Goal: Task Accomplishment & Management: Use online tool/utility

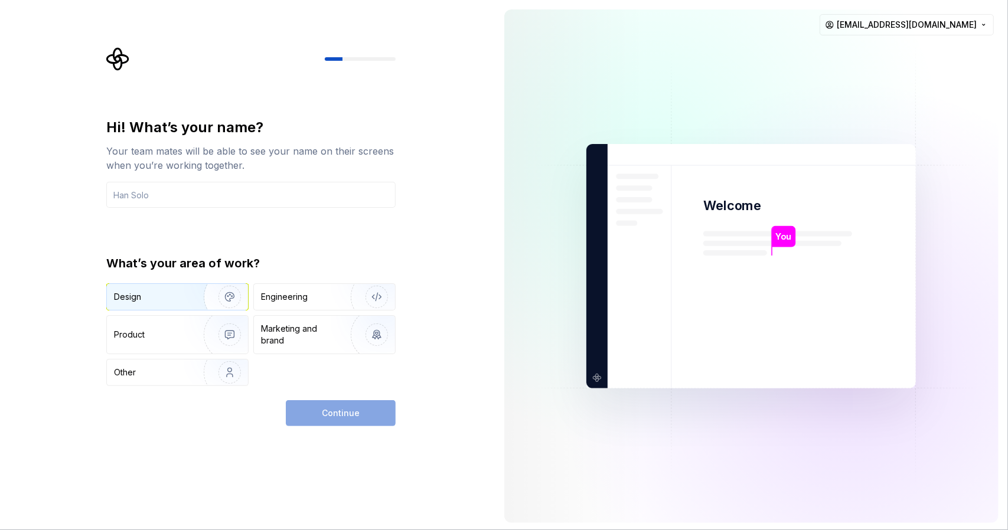
click at [153, 298] on div "Design" at bounding box center [151, 297] width 74 height 12
click at [333, 410] on div "Continue" at bounding box center [341, 414] width 110 height 26
click at [228, 203] on input "text" at bounding box center [250, 195] width 289 height 26
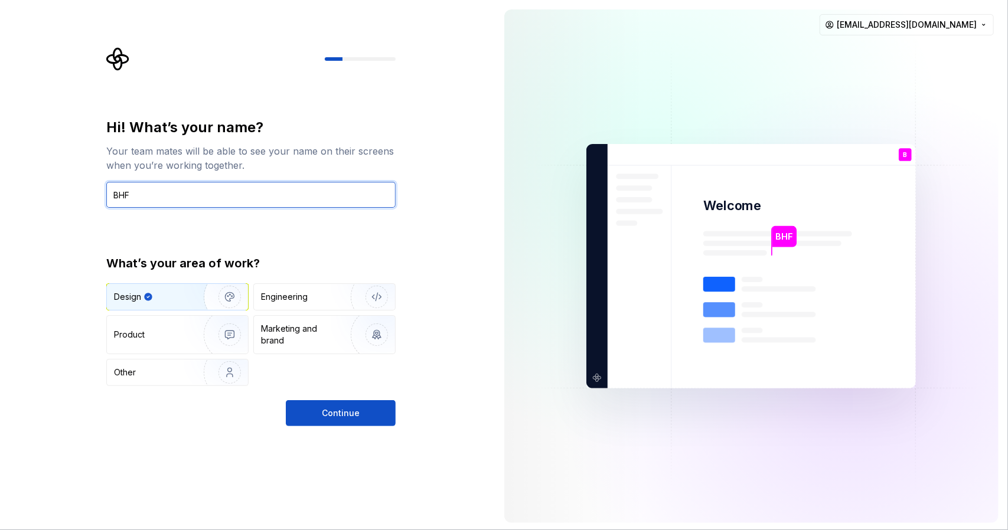
type input "bhf2006"
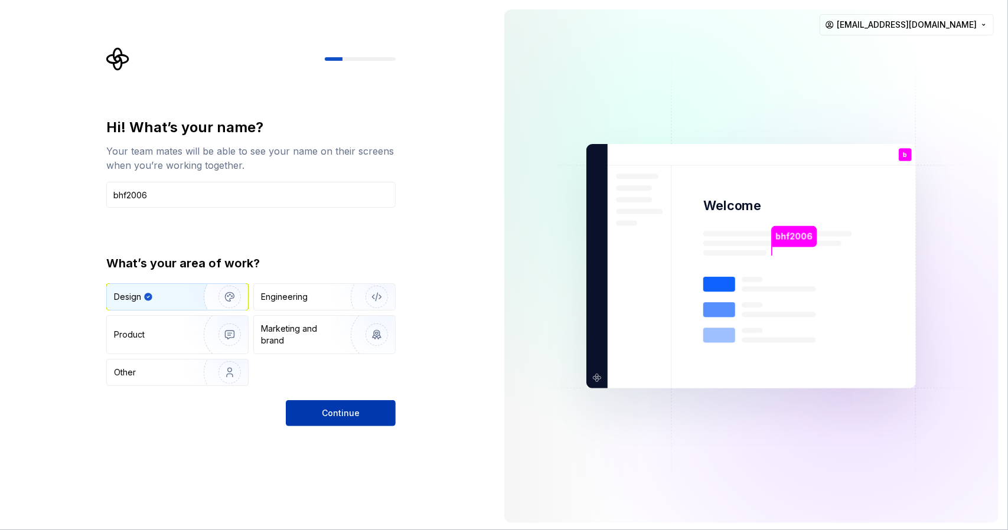
click at [330, 408] on span "Continue" at bounding box center [341, 414] width 38 height 12
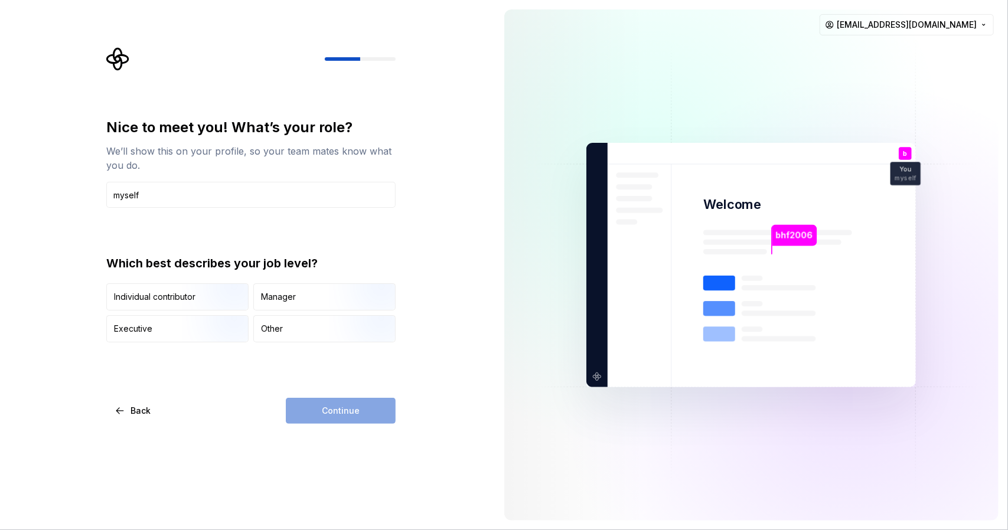
type input "myself"
click at [343, 408] on div "Continue" at bounding box center [341, 411] width 110 height 26
drag, startPoint x: 203, startPoint y: 197, endPoint x: 52, endPoint y: 190, distance: 150.8
click at [52, 190] on div "Nice to meet you! What’s your role? We’ll show this on your profile, so your te…" at bounding box center [247, 265] width 495 height 530
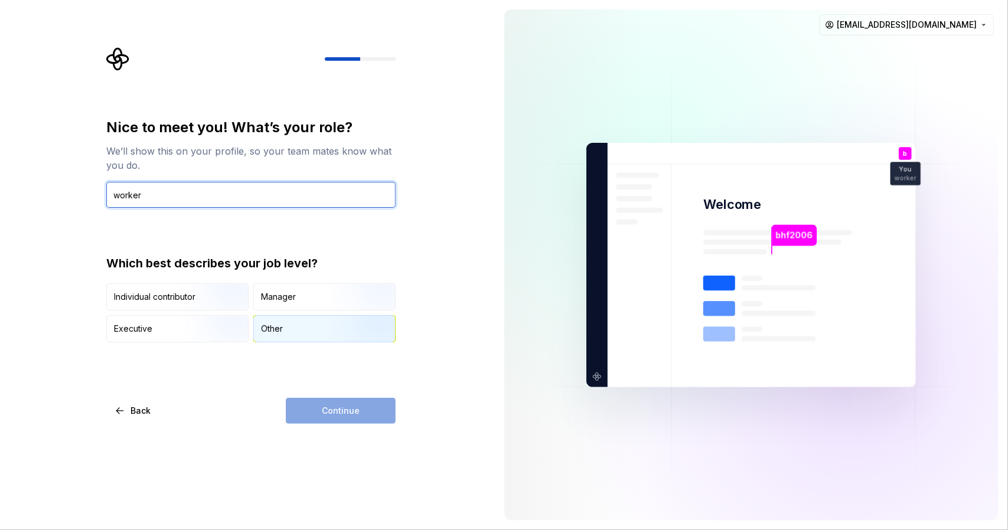
type input "worker"
click at [287, 330] on div "Other" at bounding box center [324, 329] width 141 height 26
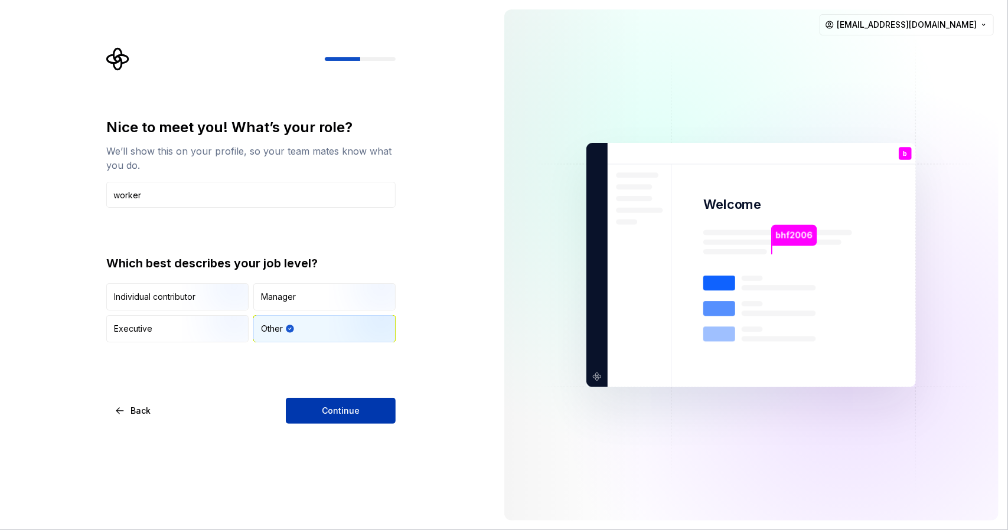
click at [340, 411] on span "Continue" at bounding box center [341, 411] width 38 height 12
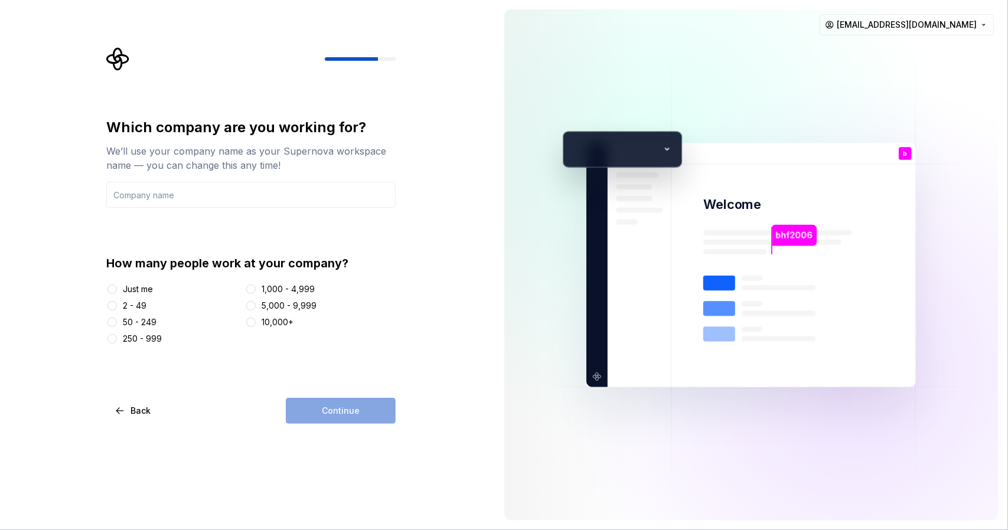
click at [123, 288] on div "Just me" at bounding box center [138, 290] width 30 height 12
click at [117, 288] on button "Just me" at bounding box center [112, 289] width 9 height 9
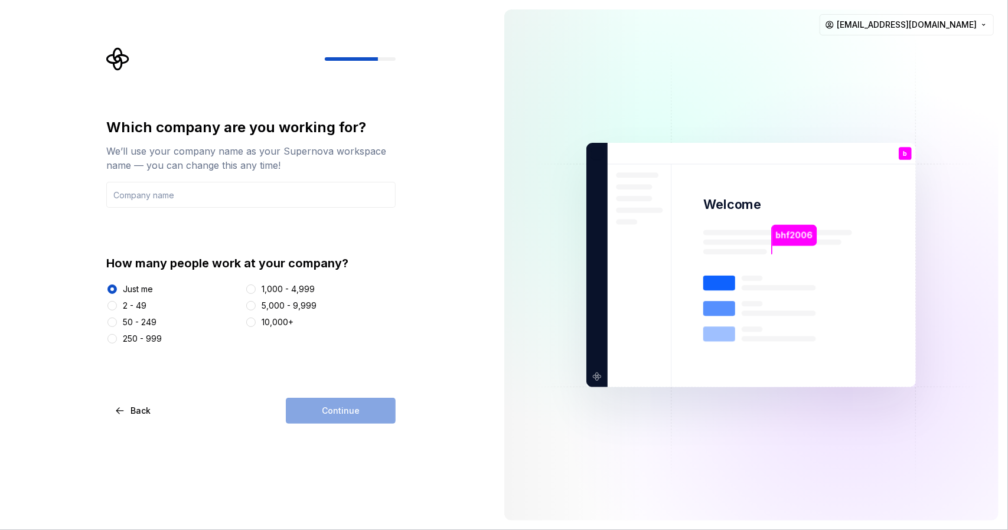
click at [332, 416] on div "Continue" at bounding box center [341, 411] width 110 height 26
click at [188, 196] on input "text" at bounding box center [250, 195] width 289 height 26
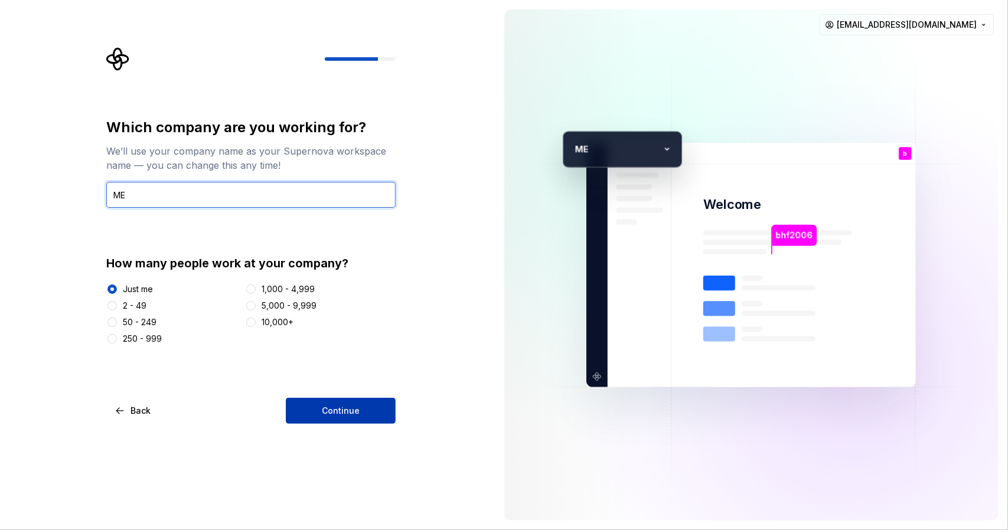
type input "ME"
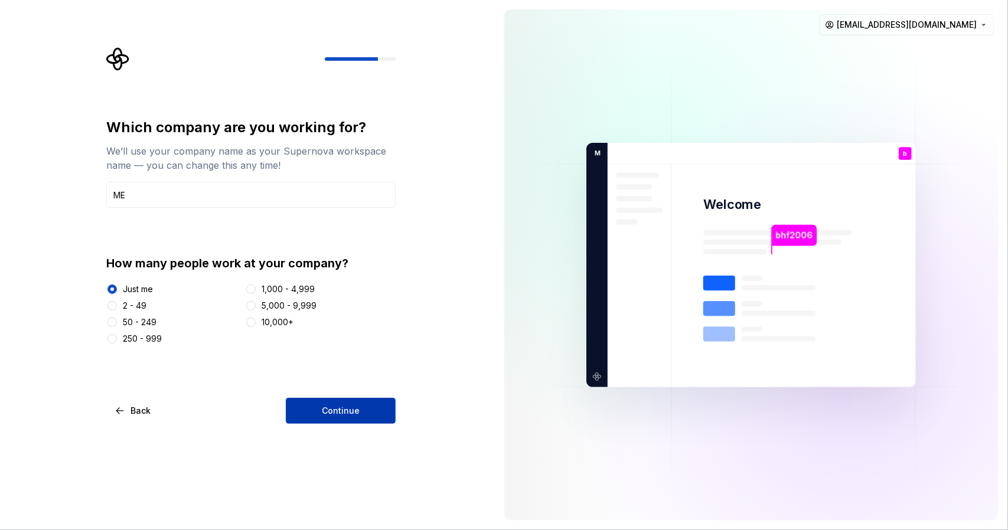
click at [339, 418] on button "Continue" at bounding box center [341, 411] width 110 height 26
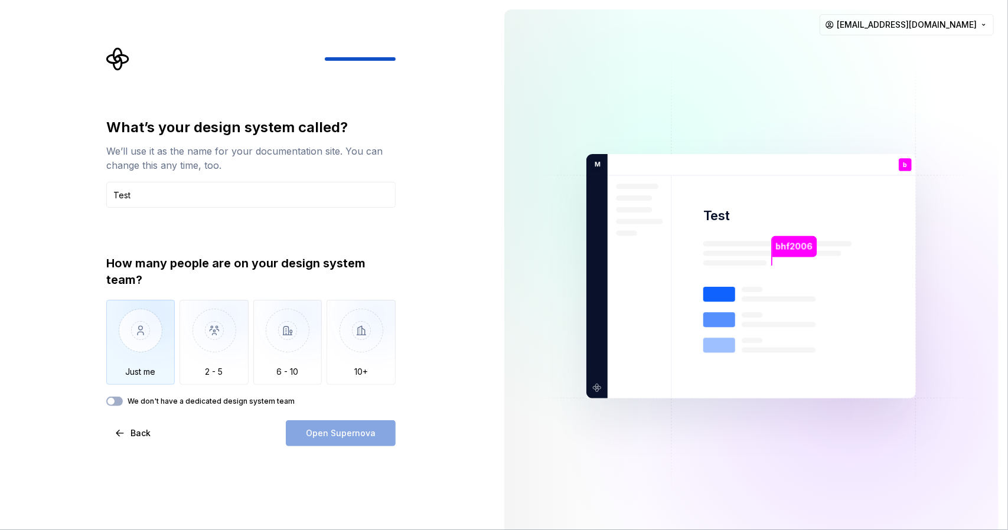
type input "Test"
click at [141, 343] on img "button" at bounding box center [140, 339] width 69 height 79
click at [344, 435] on span "Open Supernova" at bounding box center [341, 434] width 70 height 12
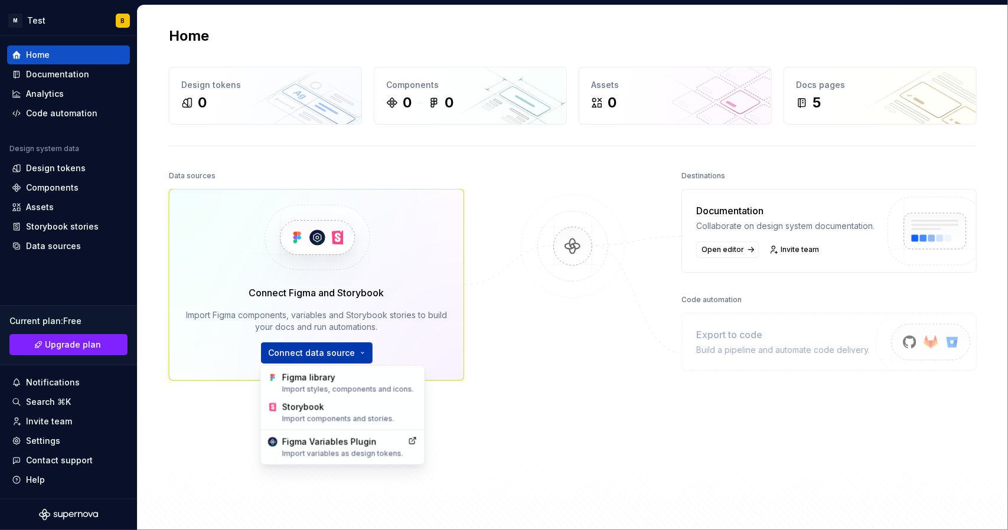
click at [326, 356] on html "M Test B Home Documentation Analytics Code automation Design system data Design…" at bounding box center [504, 265] width 1008 height 530
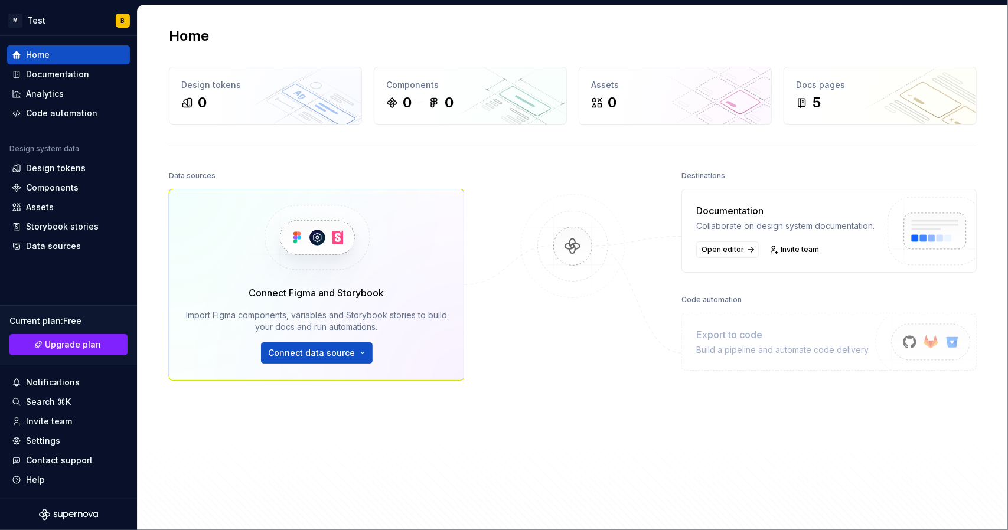
click at [536, 353] on html "M Test B Home Documentation Analytics Code automation Design system data Design…" at bounding box center [504, 265] width 1008 height 530
click at [58, 165] on div "Design tokens" at bounding box center [56, 168] width 60 height 12
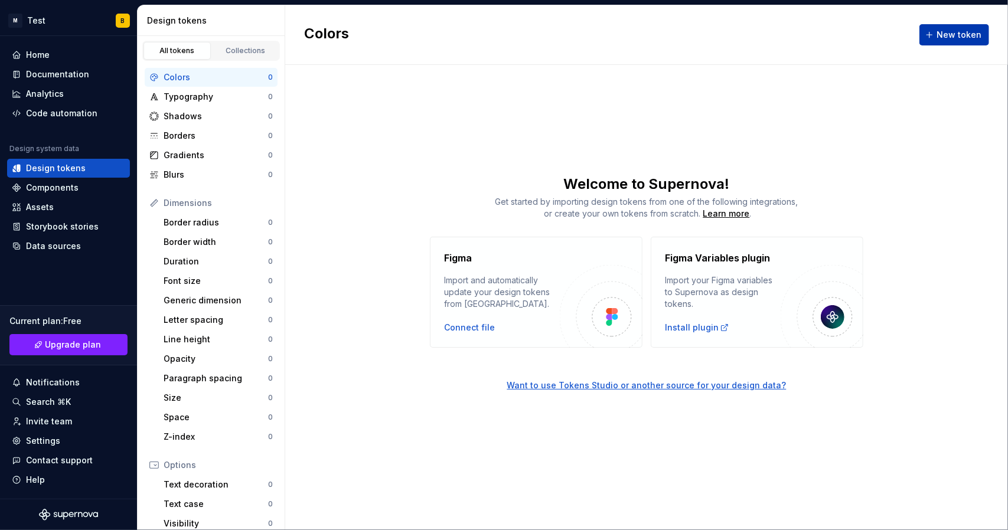
click at [942, 34] on span "New token" at bounding box center [959, 35] width 45 height 12
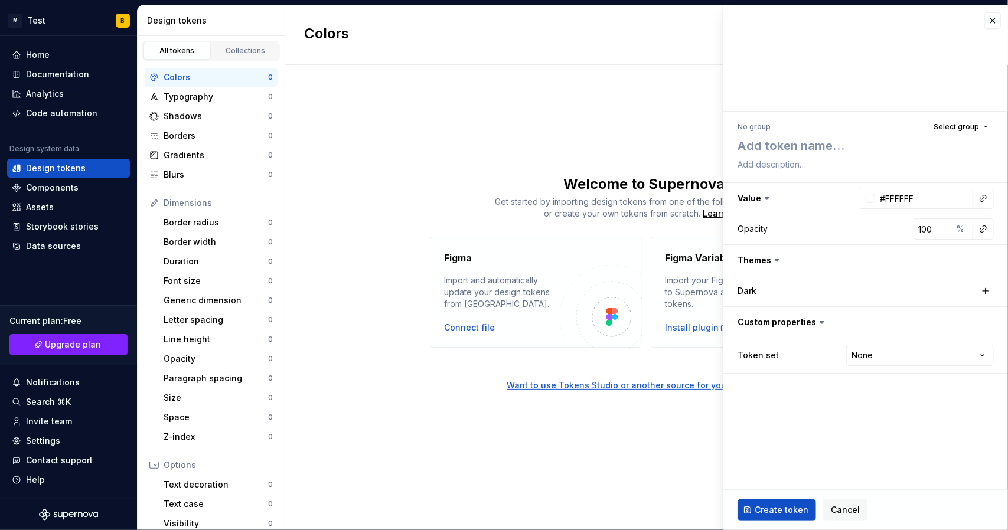
type textarea "*"
click at [580, 109] on div "Colors New token Welcome to Supernova! Get started by importing design tokens f…" at bounding box center [646, 267] width 723 height 525
click at [229, 53] on div "Collections" at bounding box center [245, 50] width 59 height 9
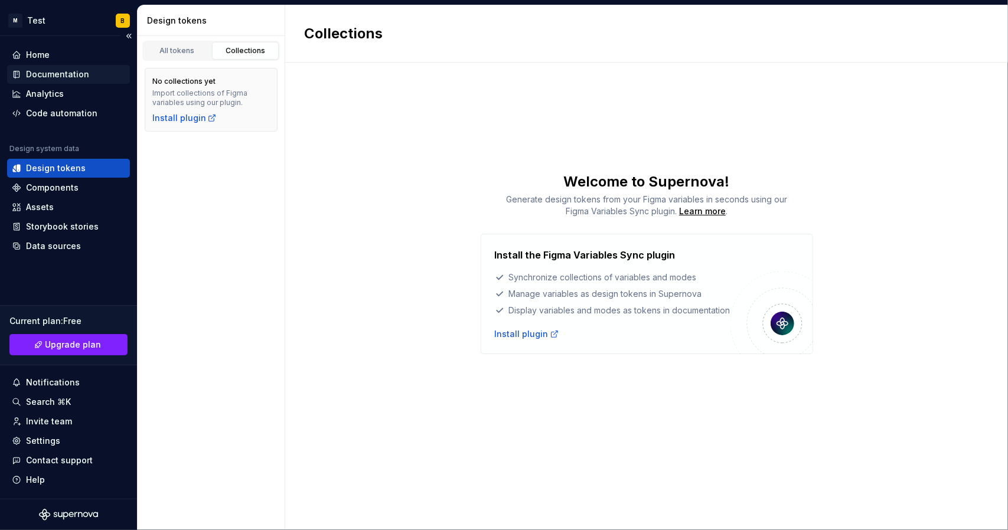
click at [61, 70] on div "Documentation" at bounding box center [57, 75] width 63 height 12
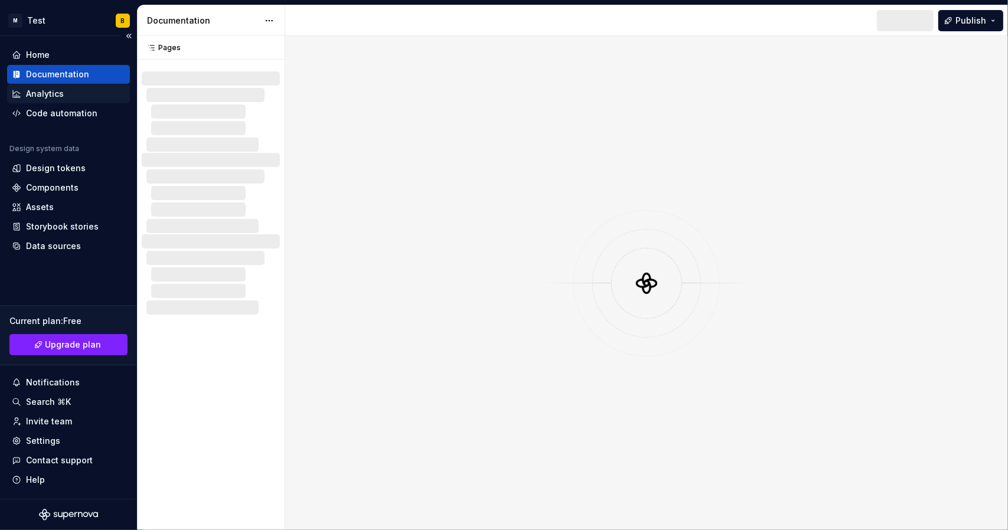
click at [45, 93] on div "Analytics" at bounding box center [45, 94] width 38 height 12
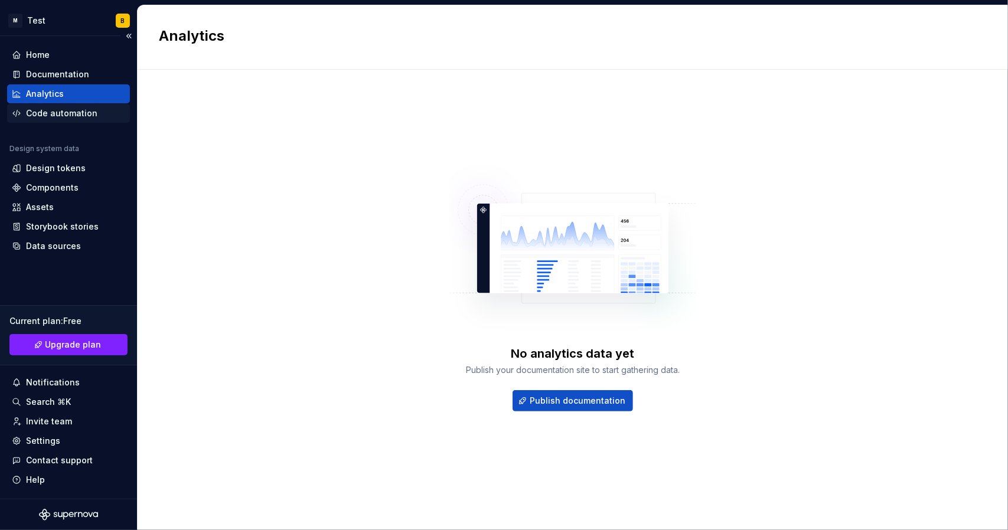
click at [47, 118] on div "Code automation" at bounding box center [61, 114] width 71 height 12
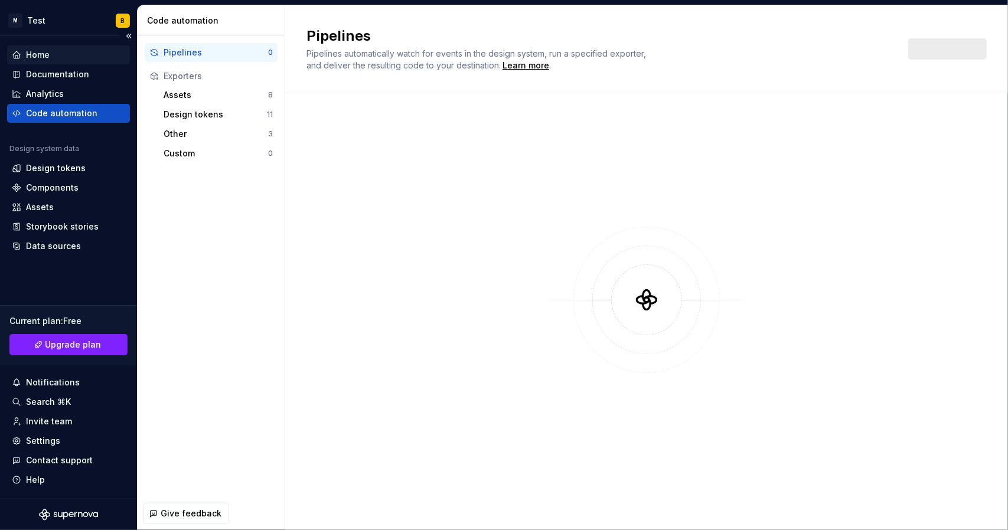
click at [43, 53] on div "Home" at bounding box center [38, 55] width 24 height 12
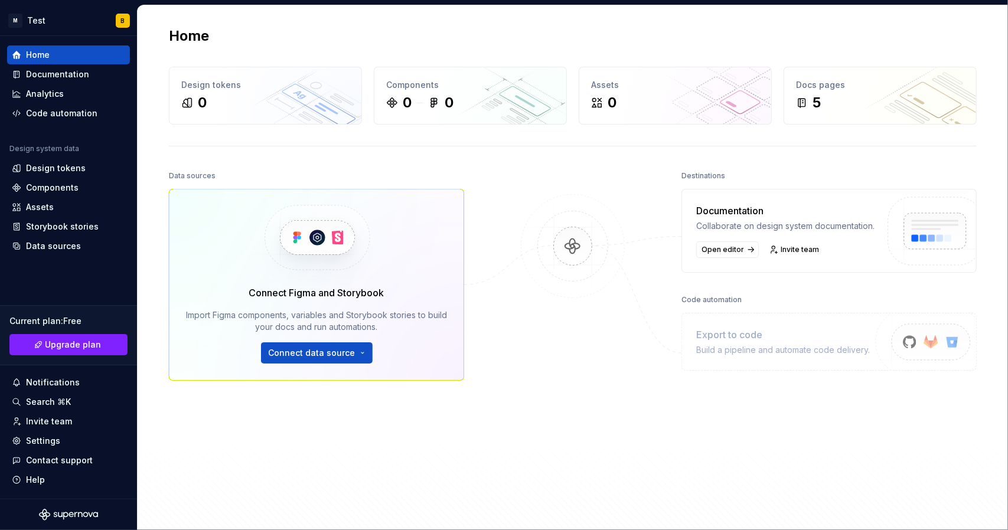
click at [570, 246] on img at bounding box center [573, 258] width 115 height 128
drag, startPoint x: 314, startPoint y: 170, endPoint x: 321, endPoint y: 170, distance: 7.1
click at [314, 170] on div "Data sources" at bounding box center [316, 176] width 295 height 17
click at [58, 185] on div "Components" at bounding box center [52, 188] width 53 height 12
